Goal: Find specific page/section: Find specific page/section

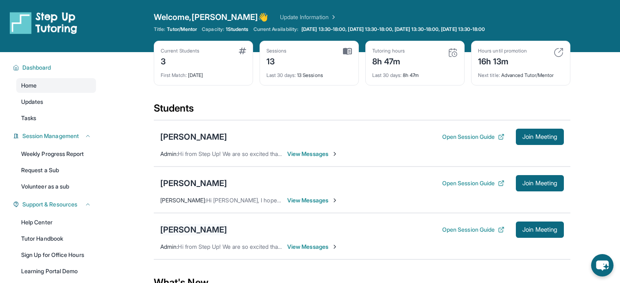
click at [204, 228] on div "[PERSON_NAME]" at bounding box center [193, 229] width 67 height 11
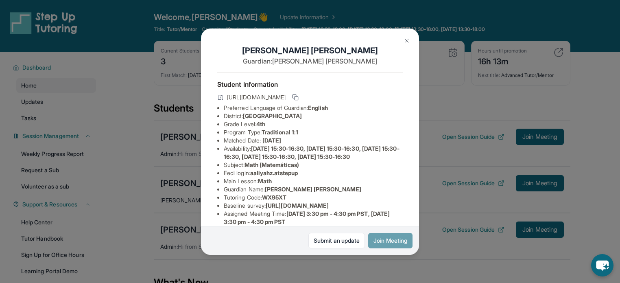
click at [392, 240] on button "Join Meeting" at bounding box center [390, 240] width 44 height 15
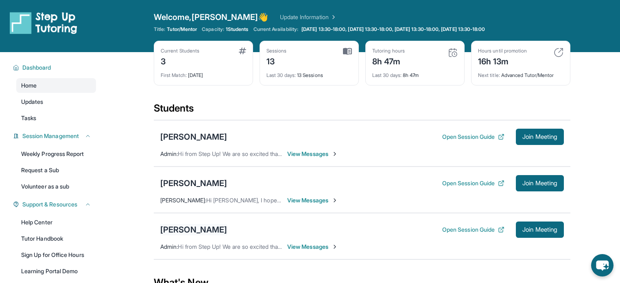
click at [184, 227] on div "[PERSON_NAME]" at bounding box center [193, 229] width 67 height 11
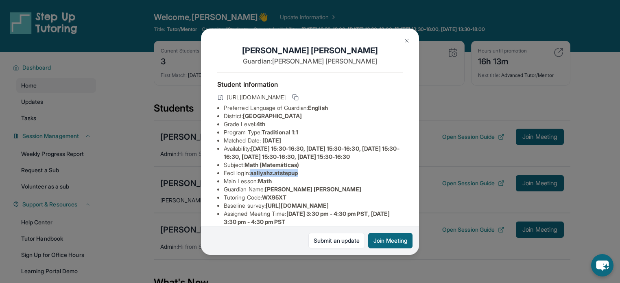
drag, startPoint x: 307, startPoint y: 188, endPoint x: 255, endPoint y: 187, distance: 52.9
click at [255, 177] on li "Eedi login : [PERSON_NAME].atstepup" at bounding box center [313, 173] width 179 height 8
copy span "aaliyahz.atstepup"
click at [360, 177] on li "Eedi login : [PERSON_NAME].atstepup" at bounding box center [313, 173] width 179 height 8
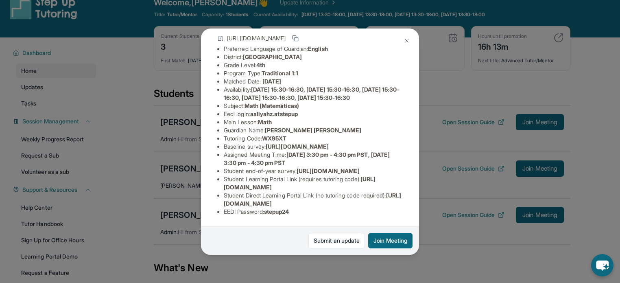
scroll to position [16, 0]
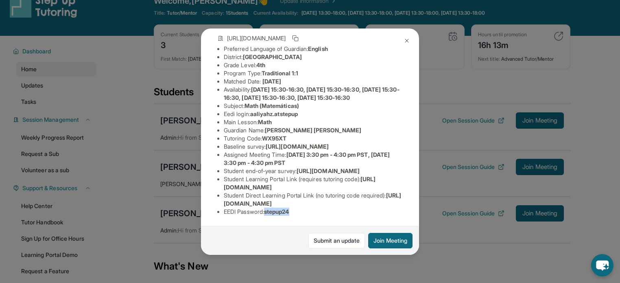
drag, startPoint x: 303, startPoint y: 204, endPoint x: 267, endPoint y: 206, distance: 36.2
click at [267, 207] on li "EEDI Password : stepup24" at bounding box center [313, 211] width 179 height 8
copy span "stepup24"
